Goal: Complete application form

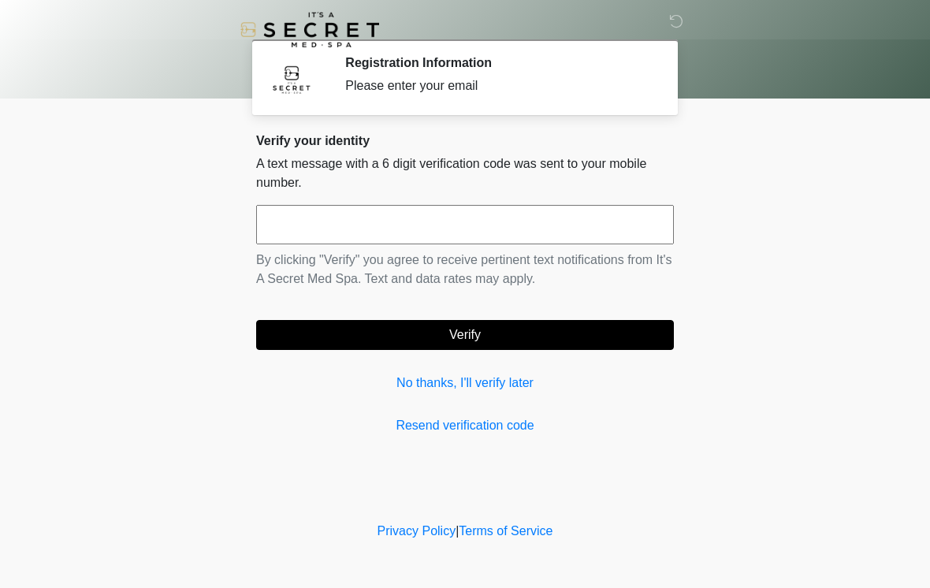
click at [562, 412] on div "Verify your identity A text message with a 6 digit verification code was sent t…" at bounding box center [465, 284] width 418 height 302
click at [610, 210] on input "text" at bounding box center [465, 224] width 418 height 39
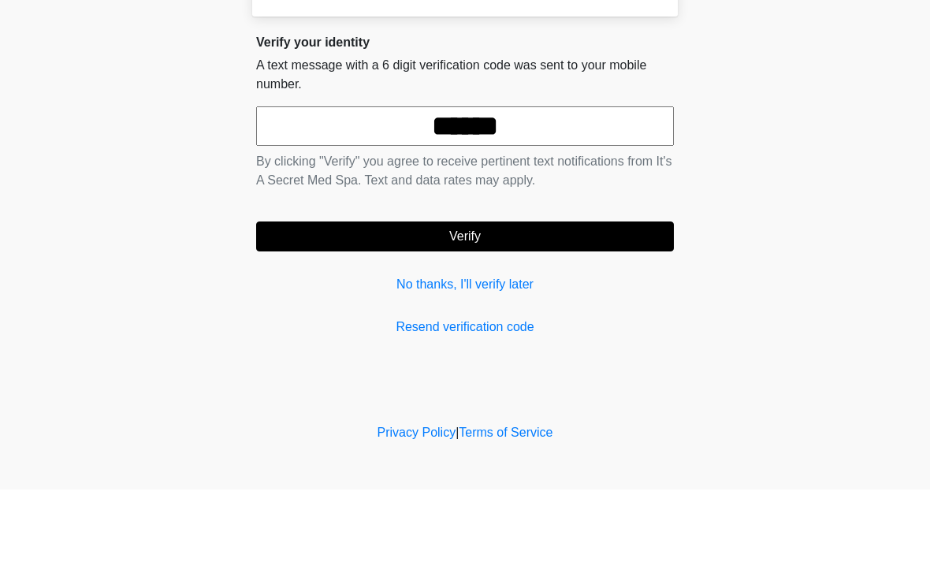
type input "******"
click at [545, 320] on button "Verify" at bounding box center [465, 335] width 418 height 30
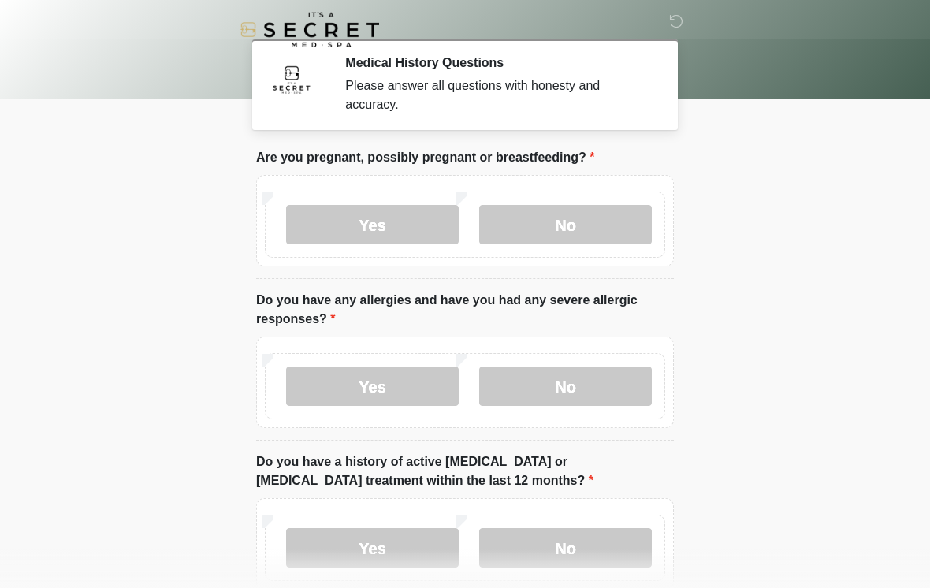
click at [613, 233] on label "No" at bounding box center [565, 224] width 173 height 39
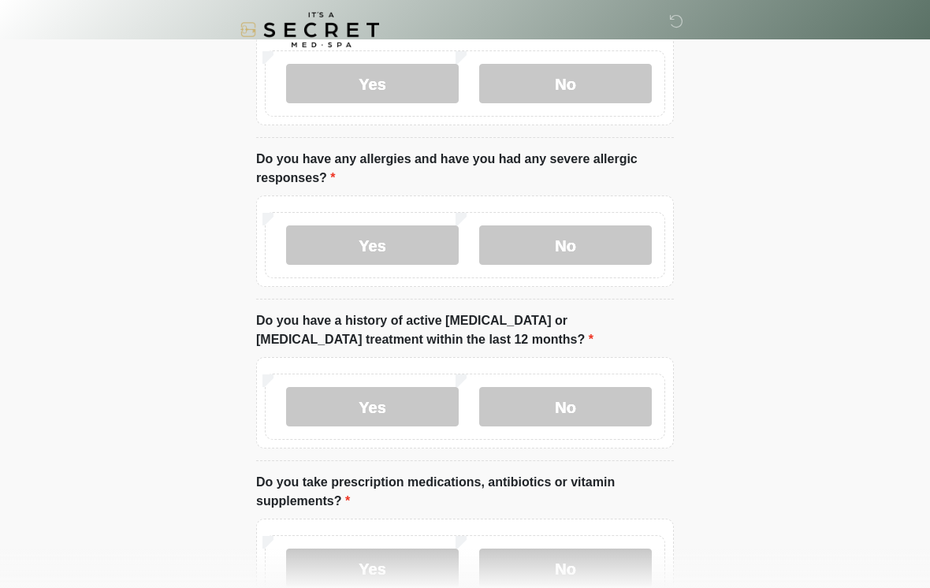
scroll to position [143, 0]
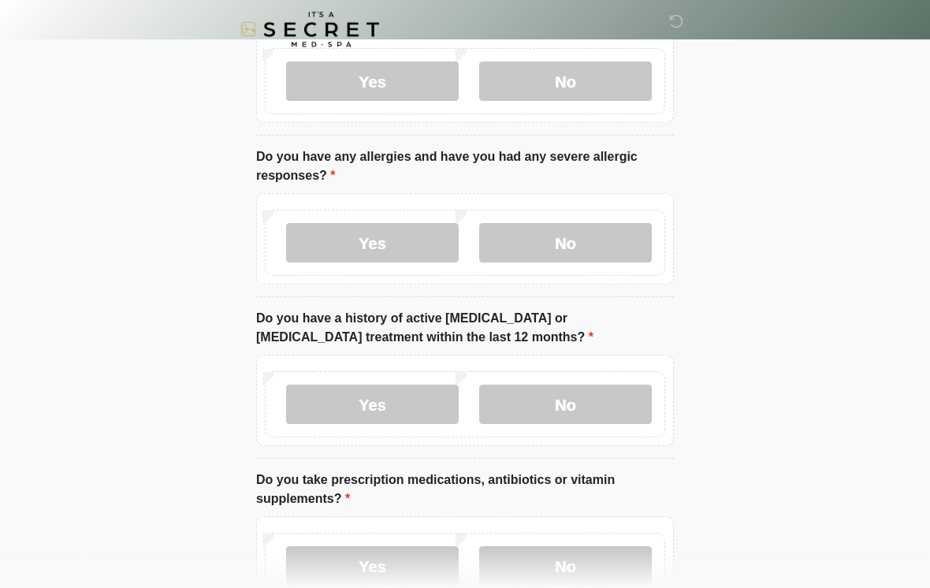
click at [643, 236] on label "No" at bounding box center [565, 243] width 173 height 39
click at [555, 409] on label "No" at bounding box center [565, 404] width 173 height 39
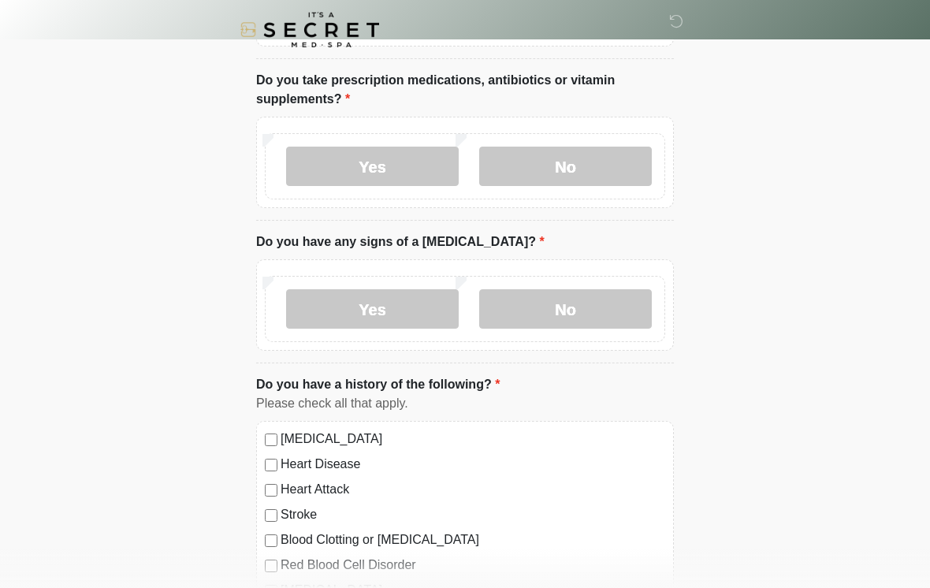
scroll to position [546, 0]
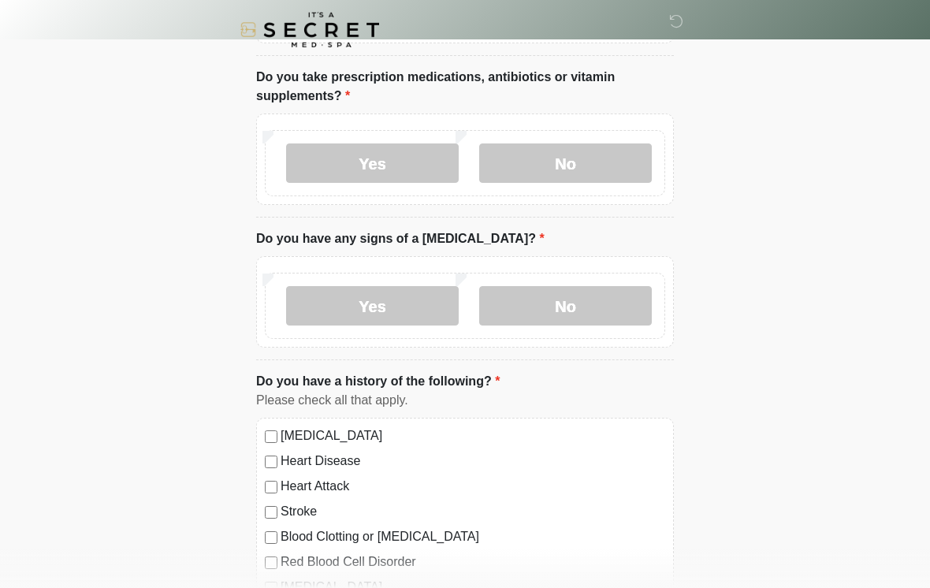
click at [626, 169] on label "No" at bounding box center [565, 162] width 173 height 39
click at [578, 312] on label "No" at bounding box center [565, 305] width 173 height 39
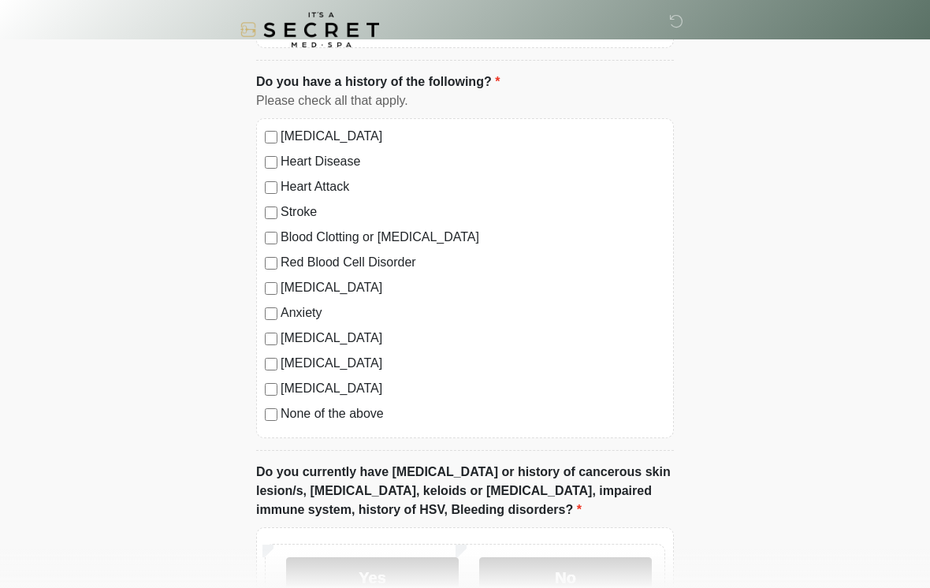
scroll to position [844, 0]
click at [356, 420] on label "None of the above" at bounding box center [473, 415] width 385 height 19
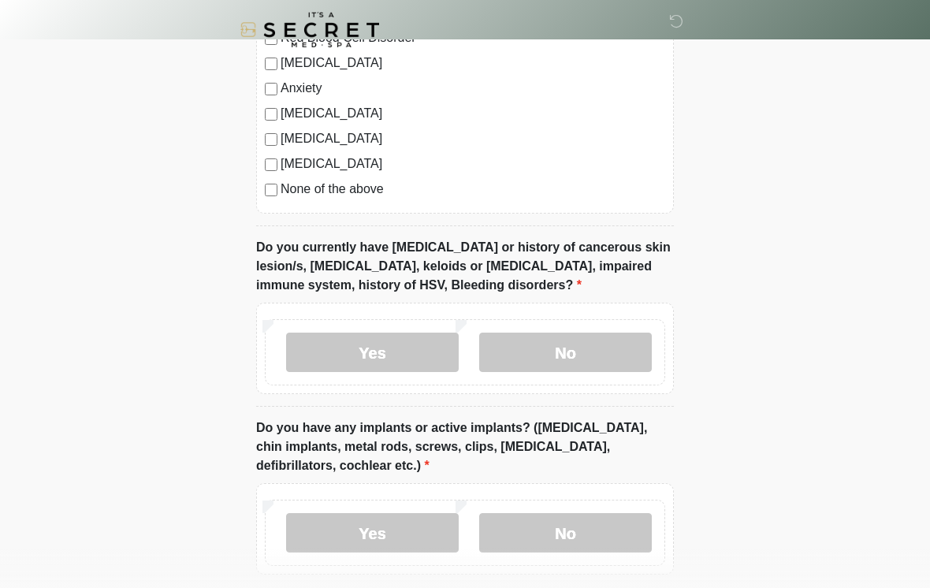
scroll to position [1088, 0]
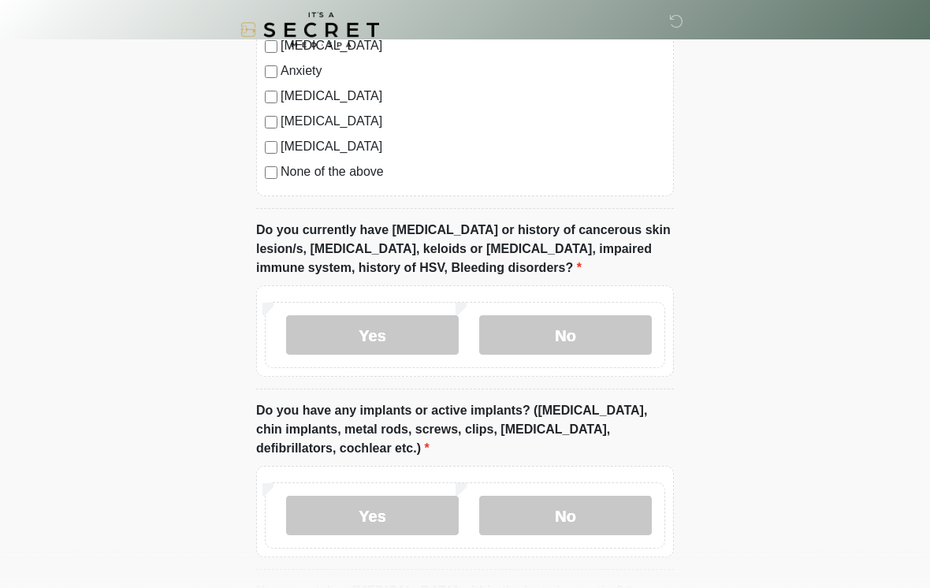
click at [613, 333] on label "No" at bounding box center [565, 334] width 173 height 39
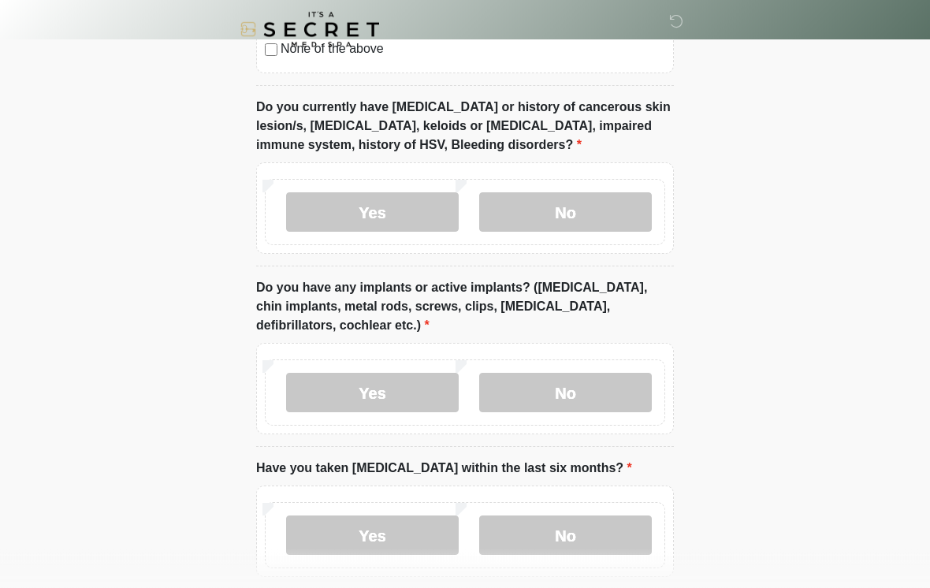
click at [627, 385] on label "No" at bounding box center [565, 393] width 173 height 39
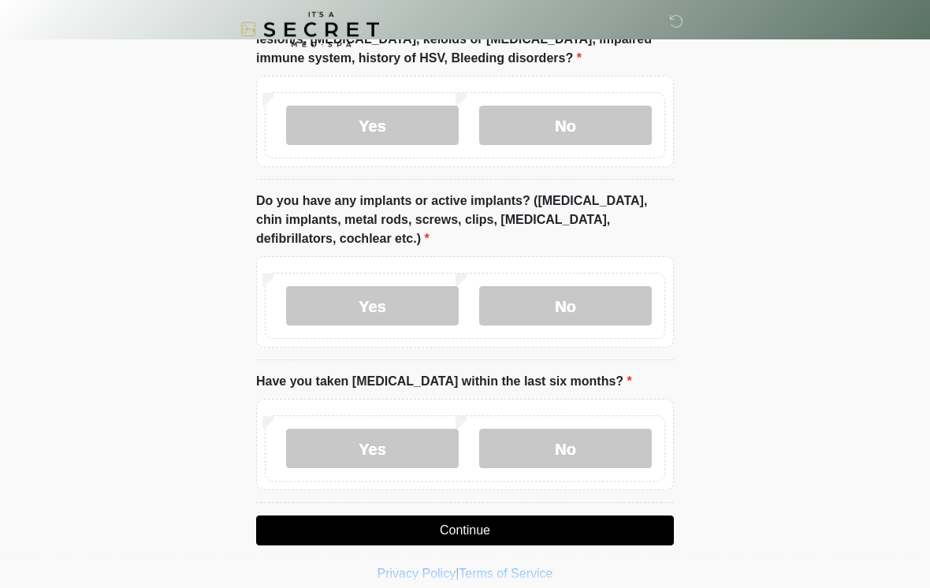
scroll to position [1313, 0]
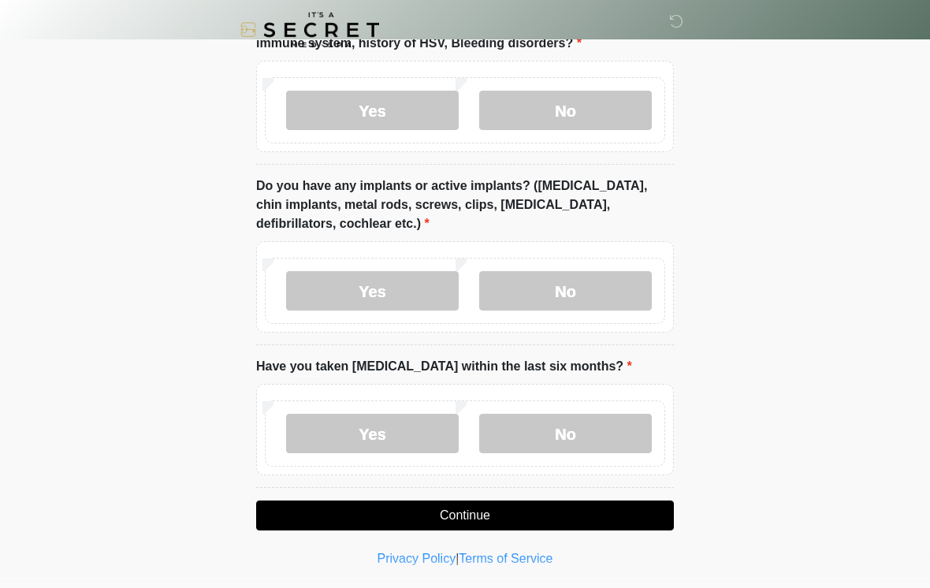
click at [557, 431] on label "No" at bounding box center [565, 433] width 173 height 39
click at [551, 508] on button "Continue" at bounding box center [465, 516] width 418 height 30
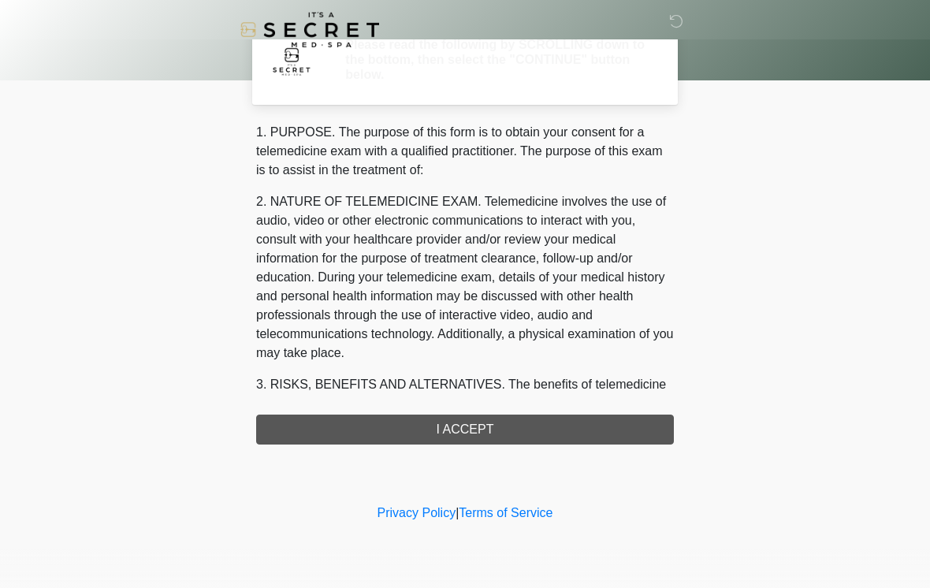
scroll to position [0, 0]
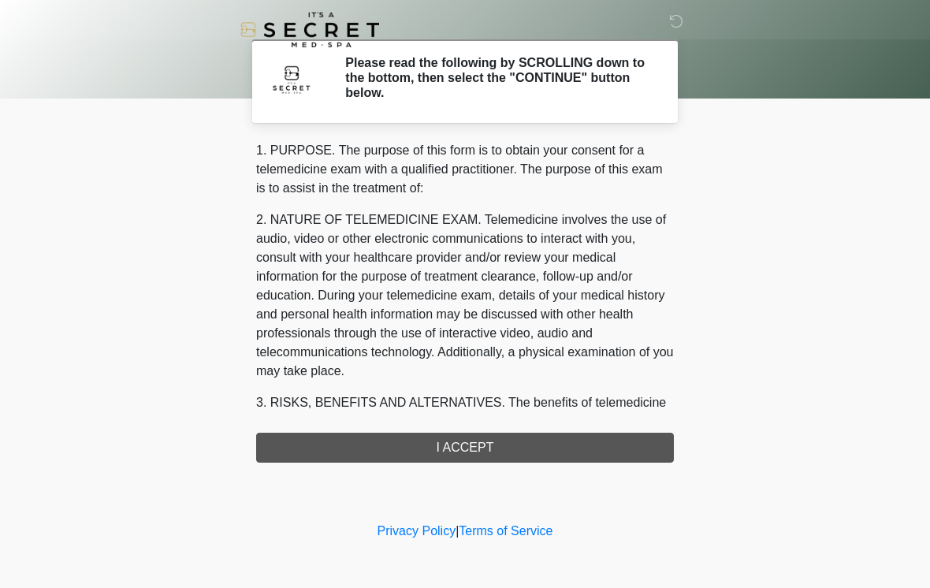
click at [564, 451] on div "1. PURPOSE. The purpose of this form is to obtain your consent for a telemedici…" at bounding box center [465, 302] width 418 height 322
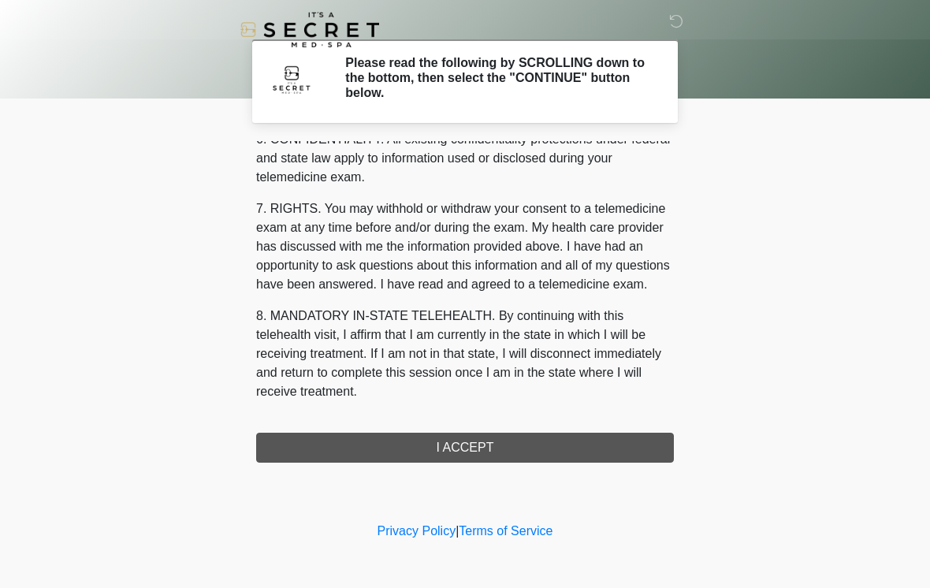
scroll to position [642, 0]
click at [480, 451] on button "I ACCEPT" at bounding box center [465, 448] width 418 height 30
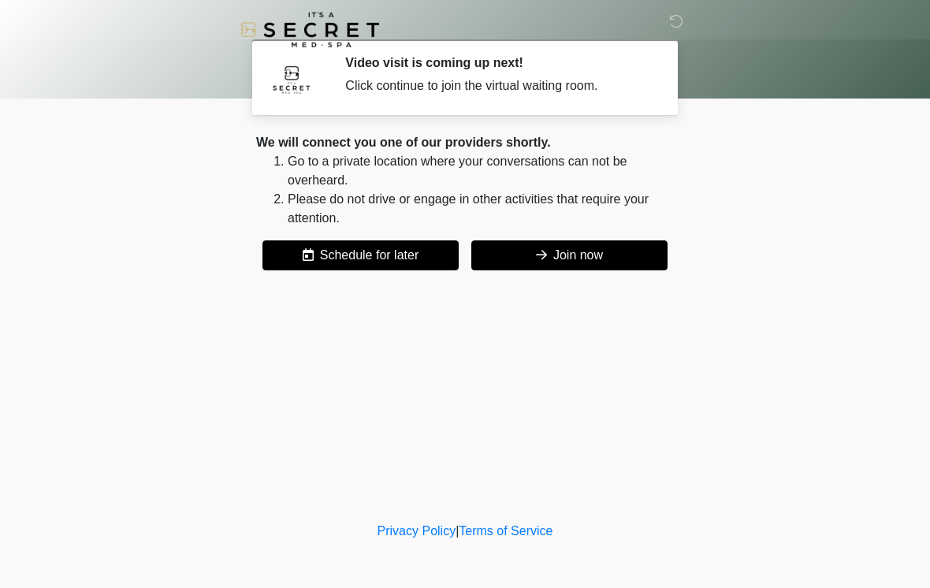
click at [643, 249] on button "Join now" at bounding box center [569, 255] width 196 height 30
